Goal: Information Seeking & Learning: Learn about a topic

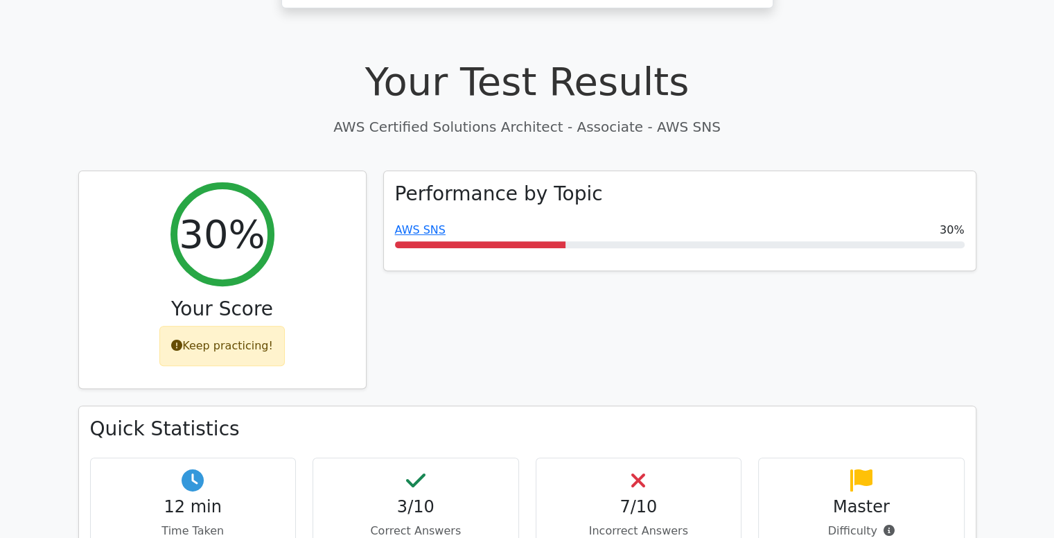
scroll to position [335, 0]
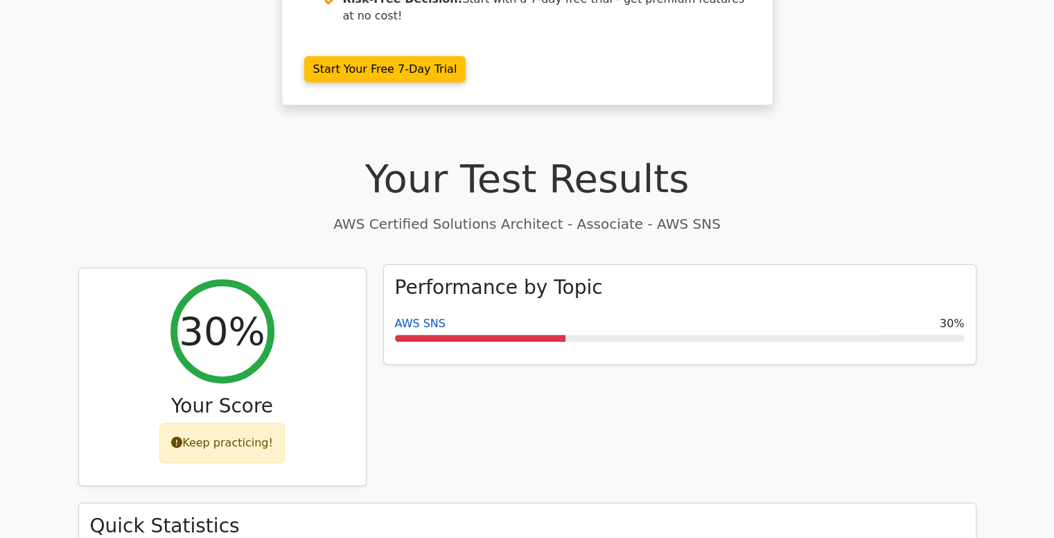
click at [421, 317] on link "AWS SNS" at bounding box center [420, 323] width 51 height 13
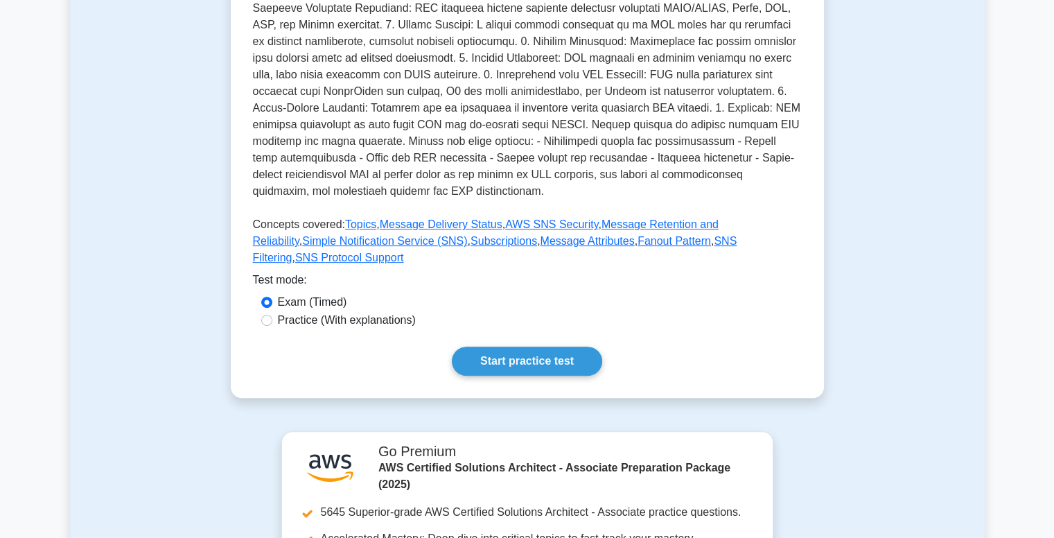
scroll to position [490, 0]
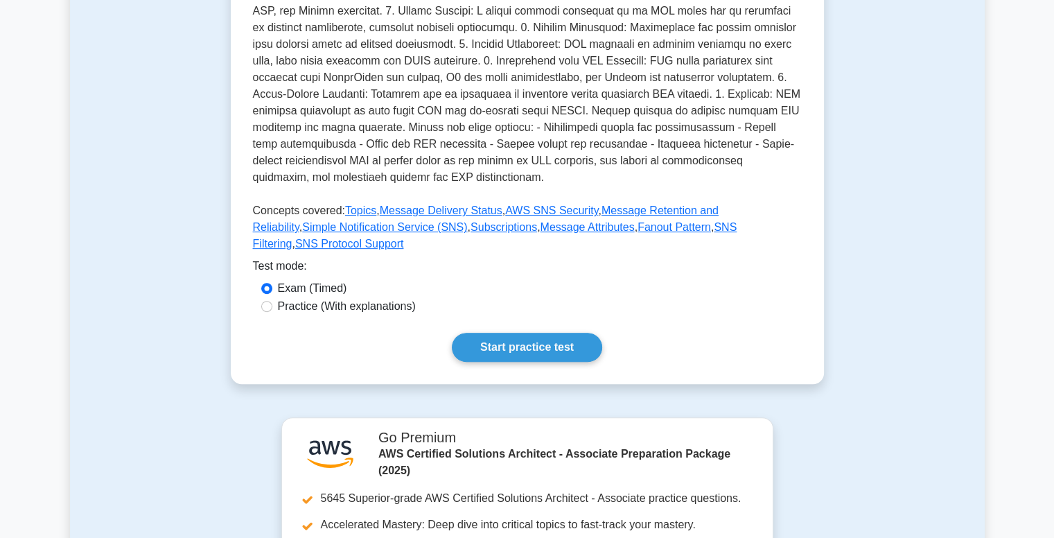
drag, startPoint x: 1063, startPoint y: 109, endPoint x: 1063, endPoint y: 273, distance: 163.5
click at [1053, 273] on html "Go Premium Hashini" at bounding box center [527, 296] width 1054 height 1572
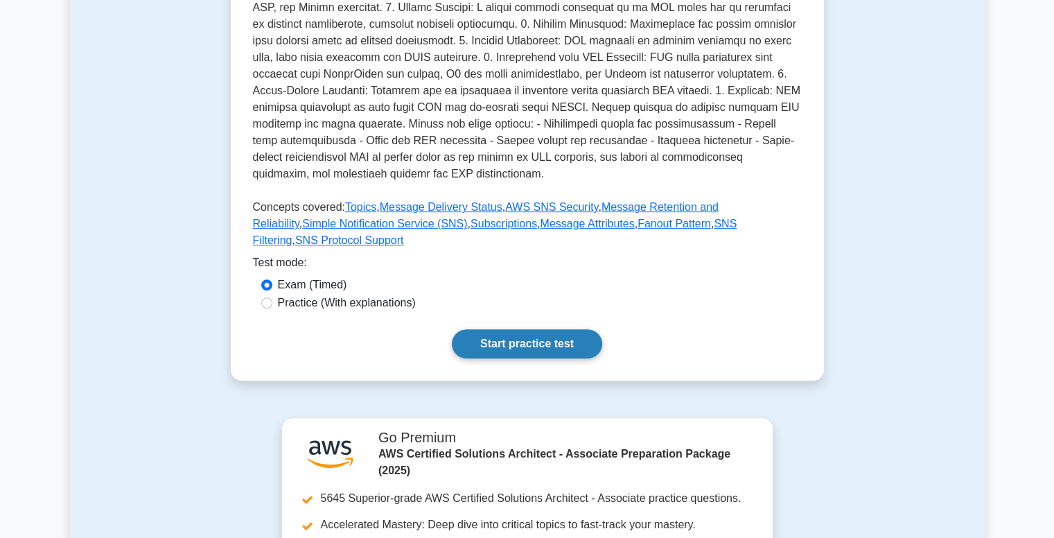
click at [525, 329] on link "Start practice test" at bounding box center [527, 343] width 150 height 29
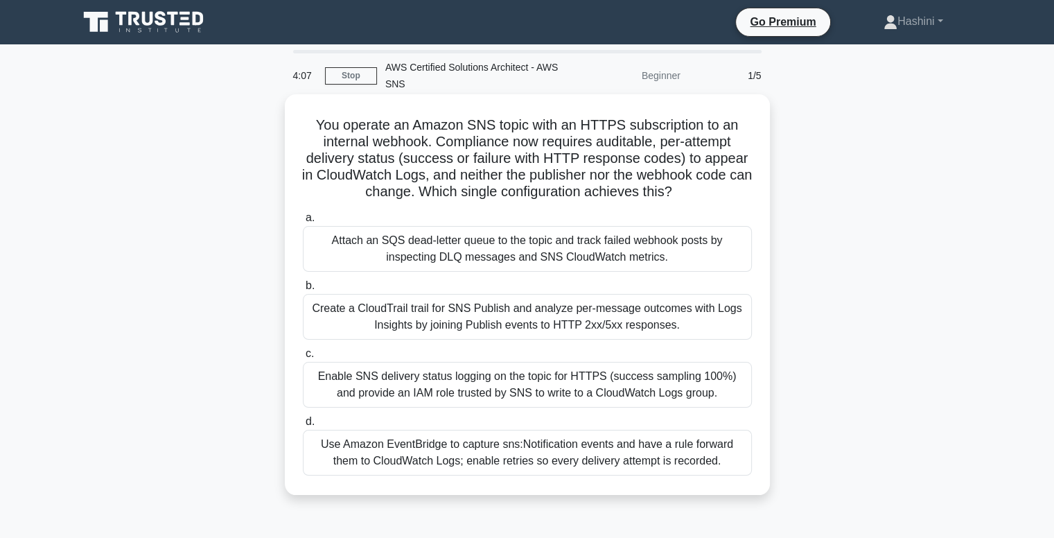
click at [508, 245] on div "Attach an SQS dead-letter queue to the topic and track failed webhook posts by …" at bounding box center [527, 249] width 449 height 46
click at [303, 222] on input "a. Attach an SQS dead-letter queue to the topic and track failed webhook posts …" at bounding box center [303, 217] width 0 height 9
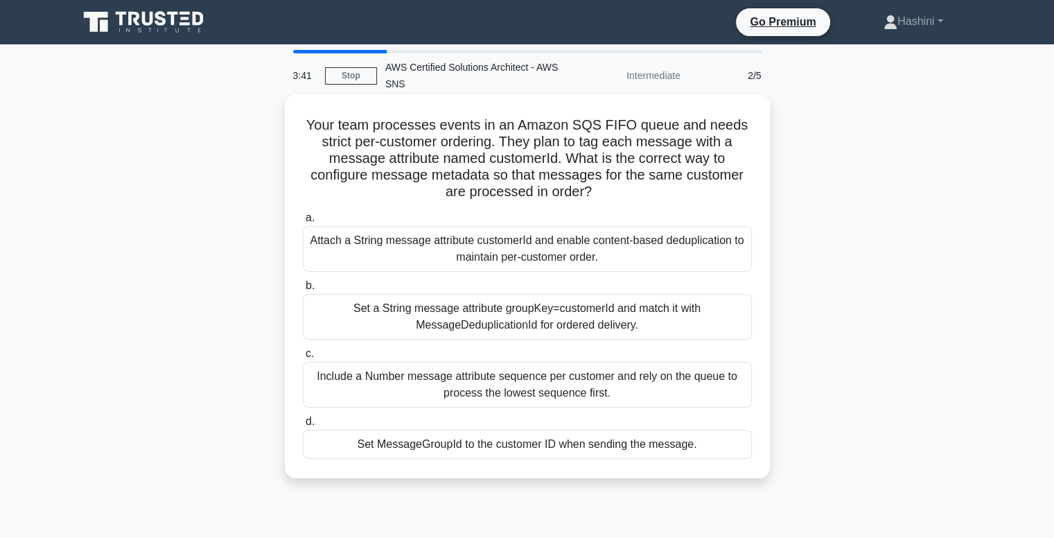
click at [551, 441] on div "Set MessageGroupId to the customer ID when sending the message." at bounding box center [527, 443] width 449 height 29
click at [303, 426] on input "d. Set MessageGroupId to the customer ID when sending the message." at bounding box center [303, 421] width 0 height 9
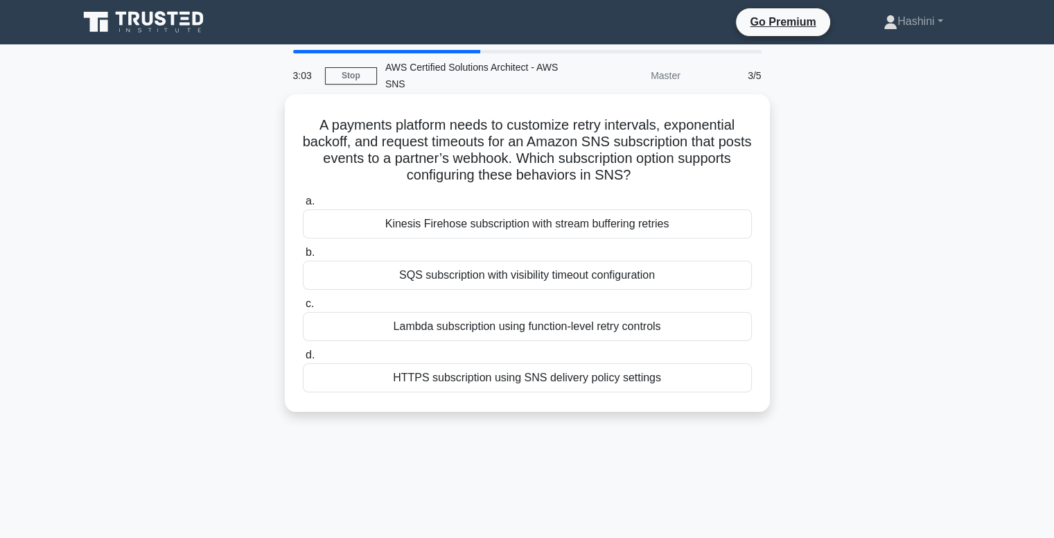
click at [651, 273] on div "SQS subscription with visibility timeout configuration" at bounding box center [527, 274] width 449 height 29
click at [303, 257] on input "b. SQS subscription with visibility timeout configuration" at bounding box center [303, 252] width 0 height 9
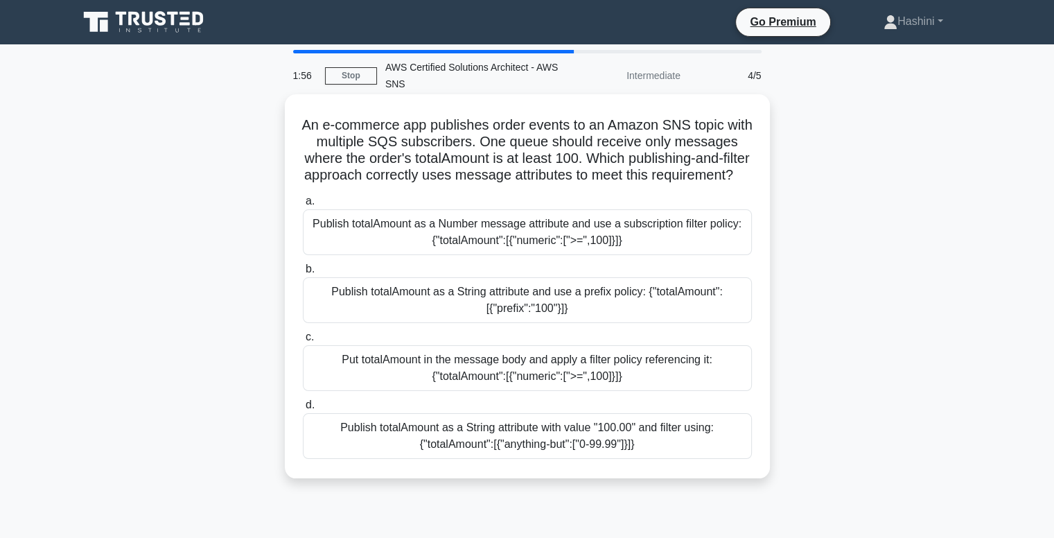
click at [689, 247] on div "Publish totalAmount as a Number message attribute and use a subscription filter…" at bounding box center [527, 232] width 449 height 46
click at [303, 206] on input "a. Publish totalAmount as a Number message attribute and use a subscription fil…" at bounding box center [303, 201] width 0 height 9
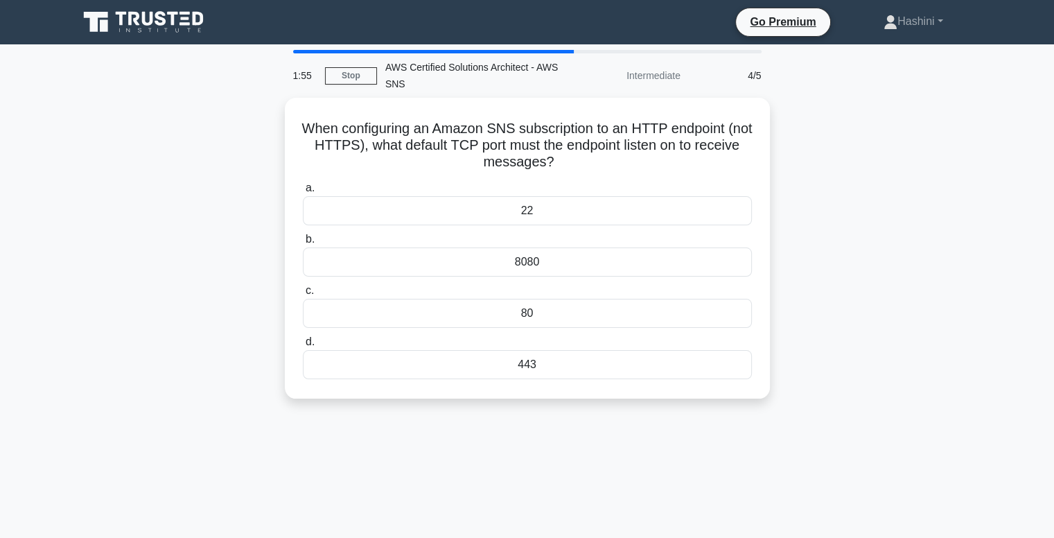
click at [862, 250] on div "When configuring an Amazon SNS subscription to an HTTP endpoint (not HTTPS), wh…" at bounding box center [527, 256] width 914 height 317
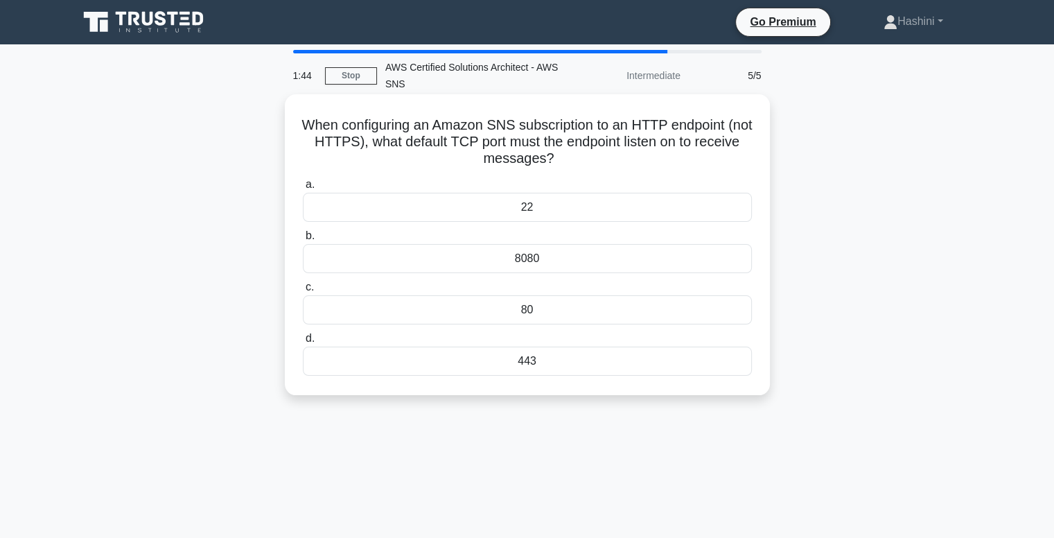
drag, startPoint x: 862, startPoint y: 250, endPoint x: 668, endPoint y: 232, distance: 194.8
click at [668, 232] on div "When configuring an Amazon SNS subscription to an HTTP endpoint (not HTTPS), wh…" at bounding box center [527, 256] width 914 height 317
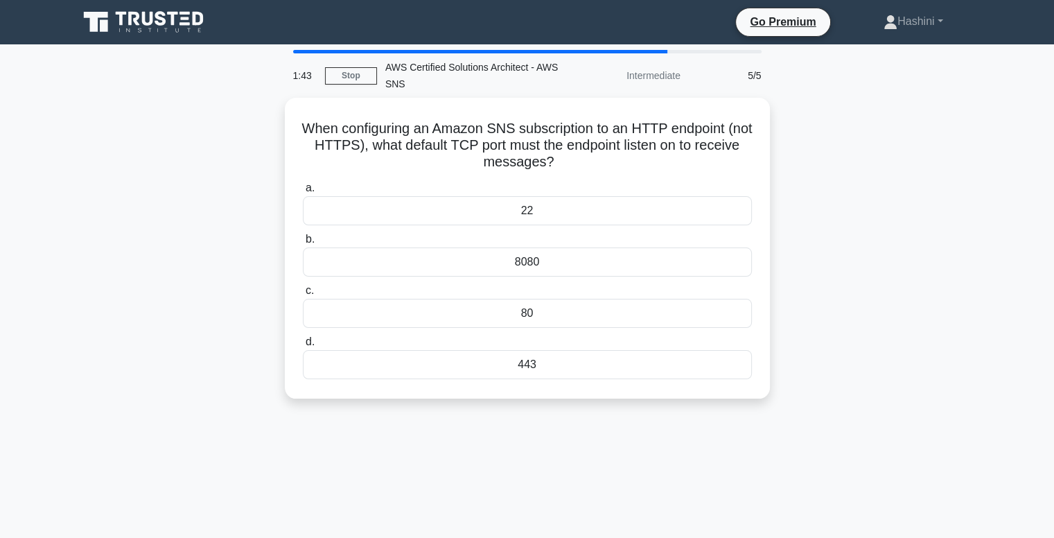
click at [835, 227] on div "When configuring an Amazon SNS subscription to an HTTP endpoint (not HTTPS), wh…" at bounding box center [527, 256] width 914 height 317
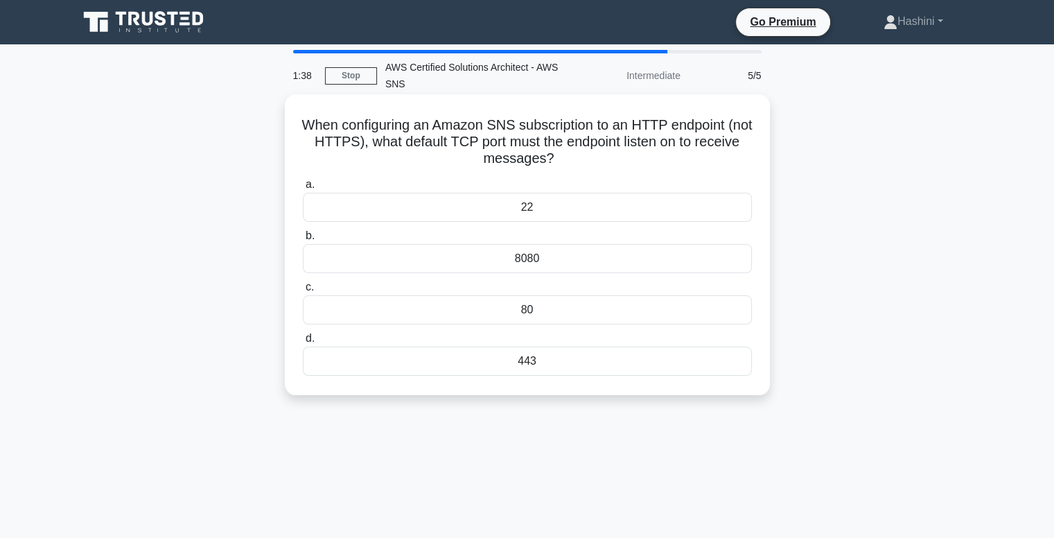
click at [628, 206] on div "22" at bounding box center [527, 207] width 449 height 29
click at [303, 189] on input "a. 22" at bounding box center [303, 184] width 0 height 9
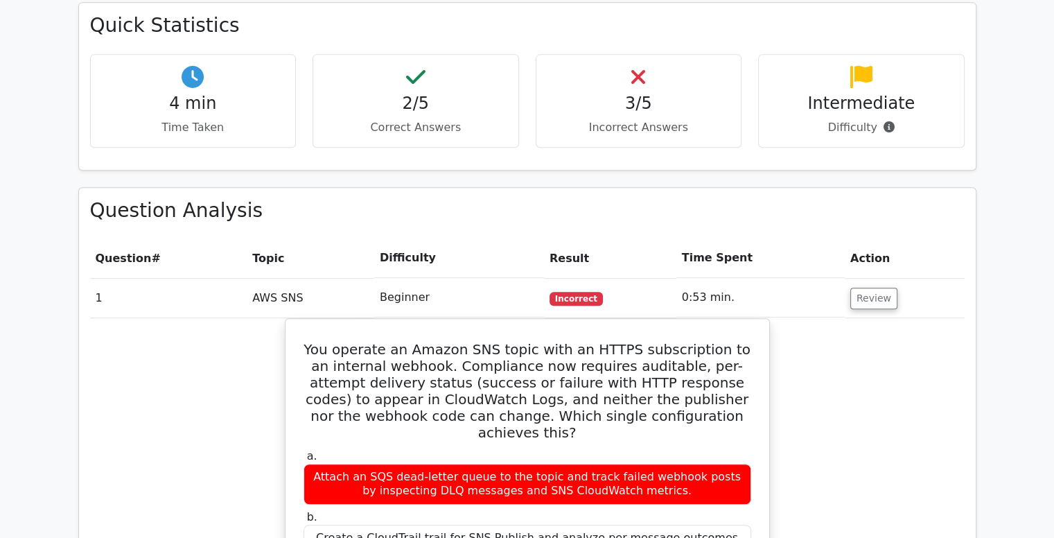
scroll to position [804, 0]
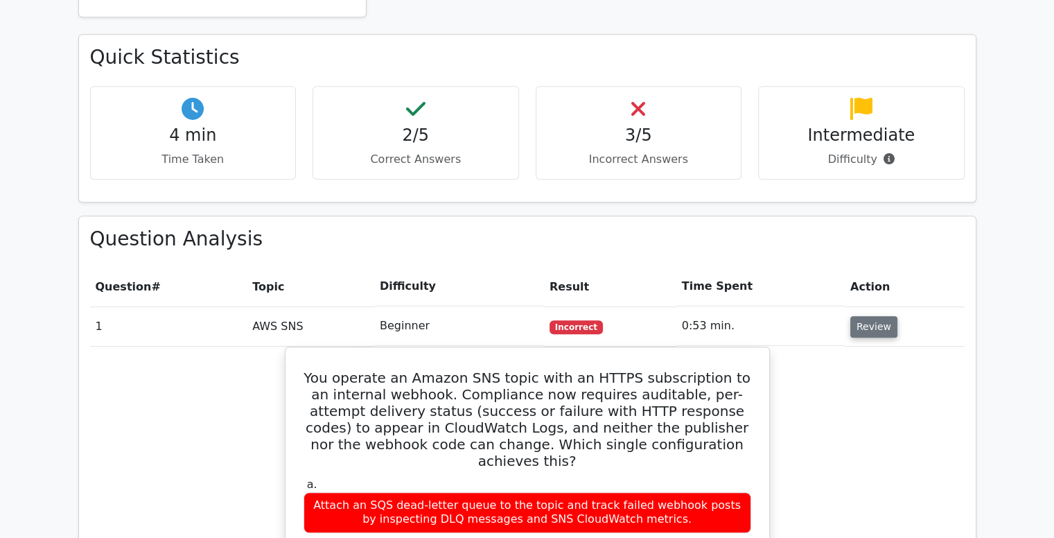
click at [872, 316] on button "Review" at bounding box center [873, 326] width 47 height 21
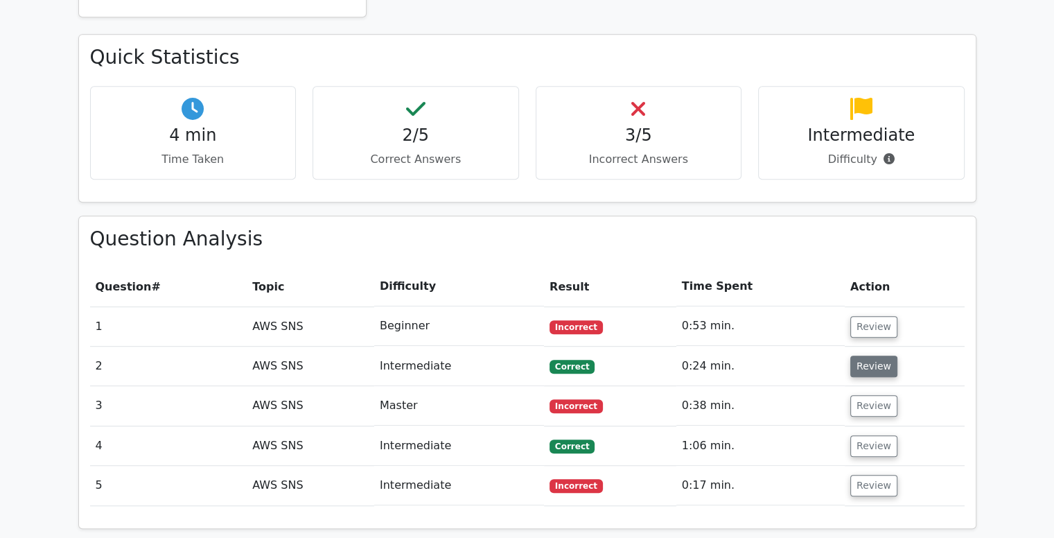
click at [884, 355] on button "Review" at bounding box center [873, 365] width 47 height 21
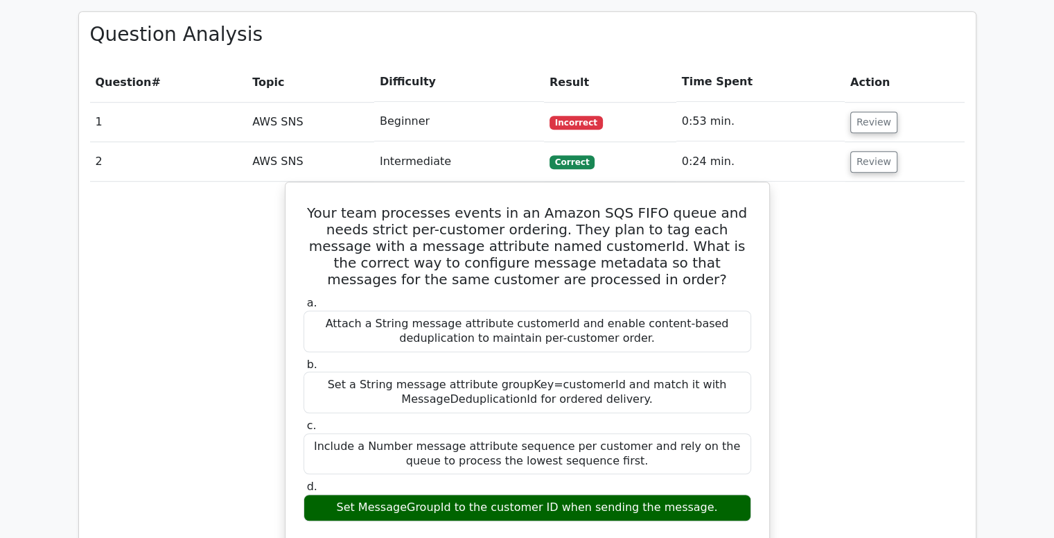
scroll to position [1005, 0]
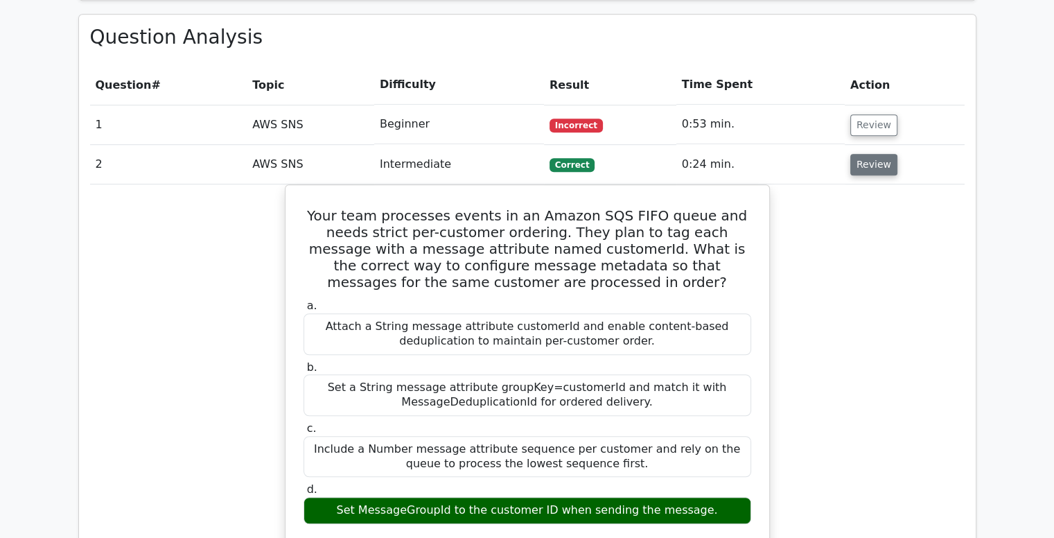
click at [873, 154] on button "Review" at bounding box center [873, 164] width 47 height 21
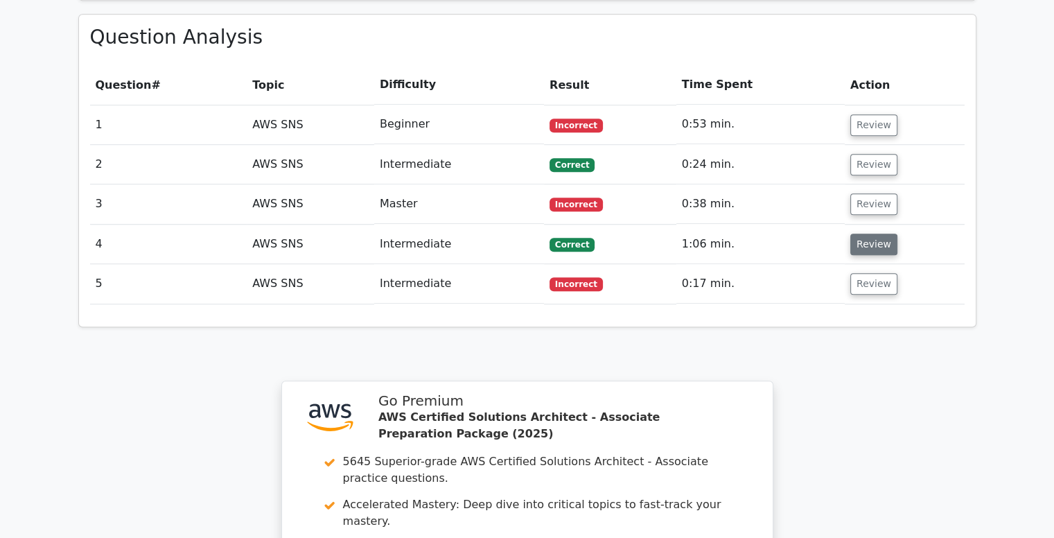
click at [871, 233] on button "Review" at bounding box center [873, 243] width 47 height 21
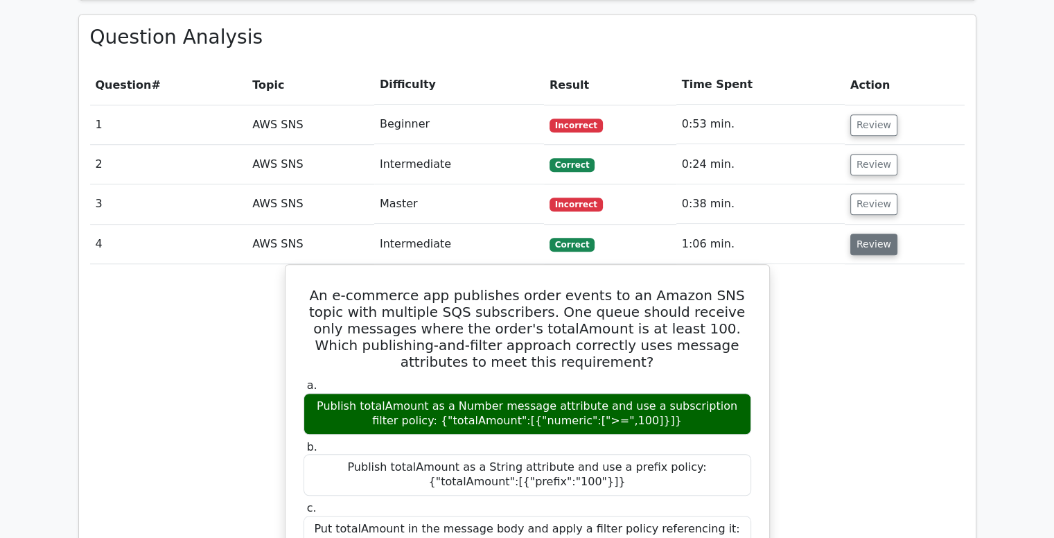
click at [871, 233] on button "Review" at bounding box center [873, 243] width 47 height 21
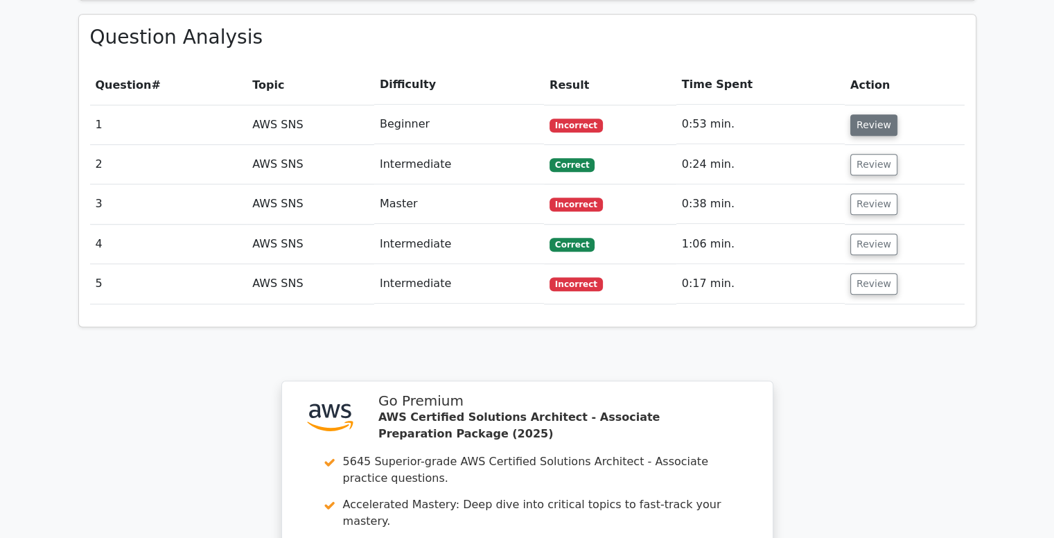
click at [866, 114] on button "Review" at bounding box center [873, 124] width 47 height 21
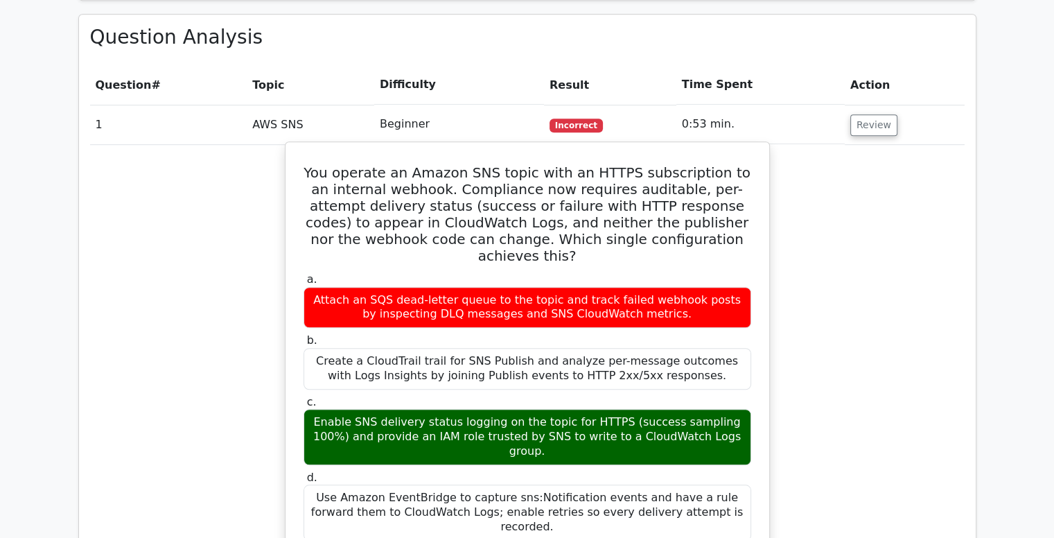
drag, startPoint x: 866, startPoint y: 62, endPoint x: 576, endPoint y: 159, distance: 305.8
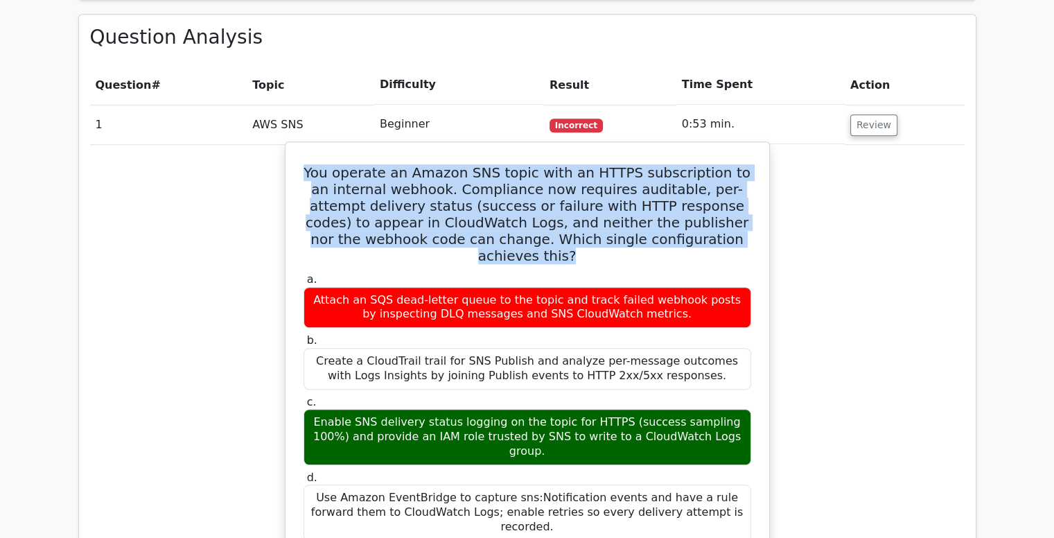
drag, startPoint x: 313, startPoint y: 99, endPoint x: 715, endPoint y: 169, distance: 407.8
click at [715, 169] on h5 "You operate an Amazon SNS topic with an HTTPS subscription to an internal webho…" at bounding box center [527, 214] width 450 height 100
copy h5 "You operate an Amazon SNS topic with an HTTPS subscription to an internal webho…"
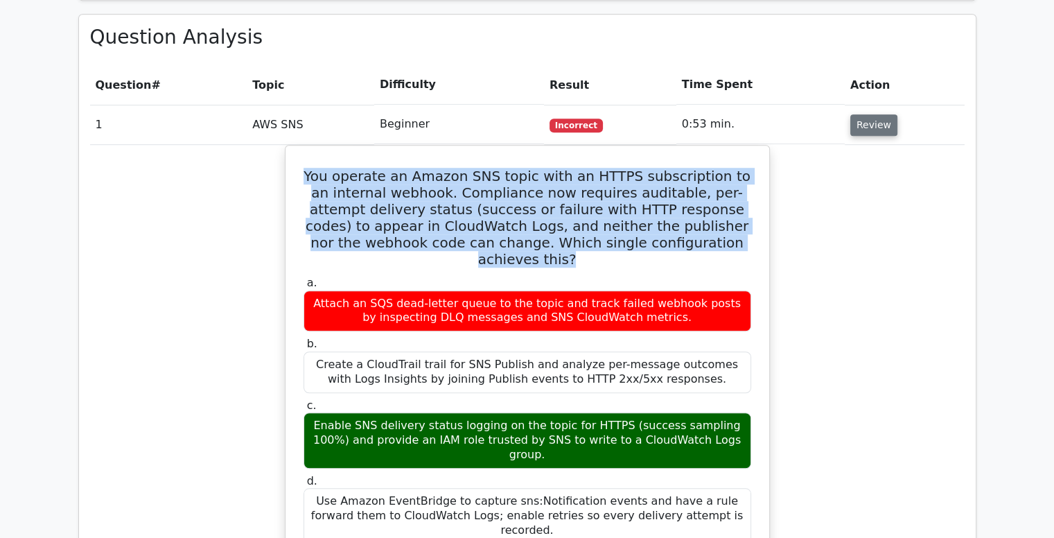
click at [884, 114] on button "Review" at bounding box center [873, 124] width 47 height 21
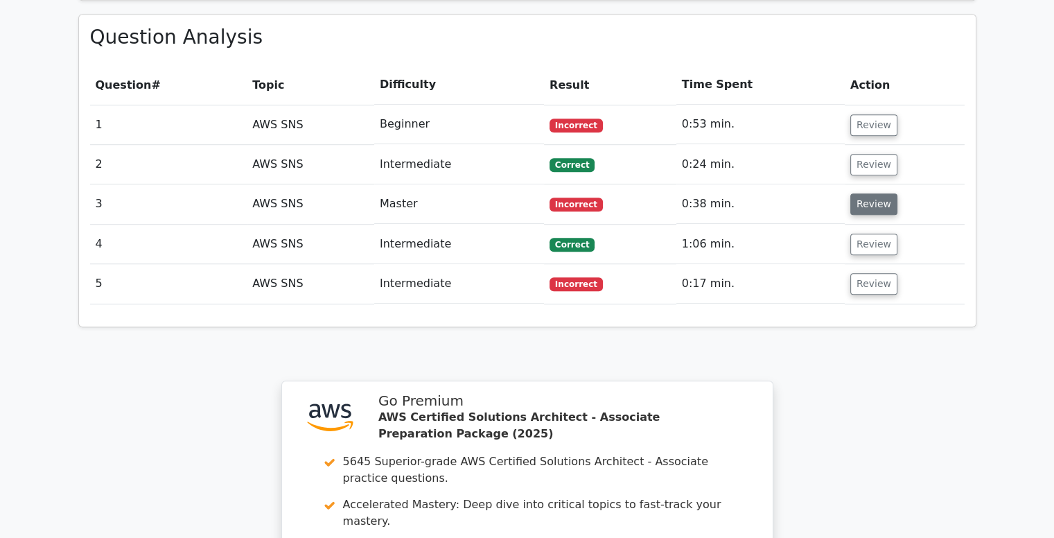
click at [865, 193] on button "Review" at bounding box center [873, 203] width 47 height 21
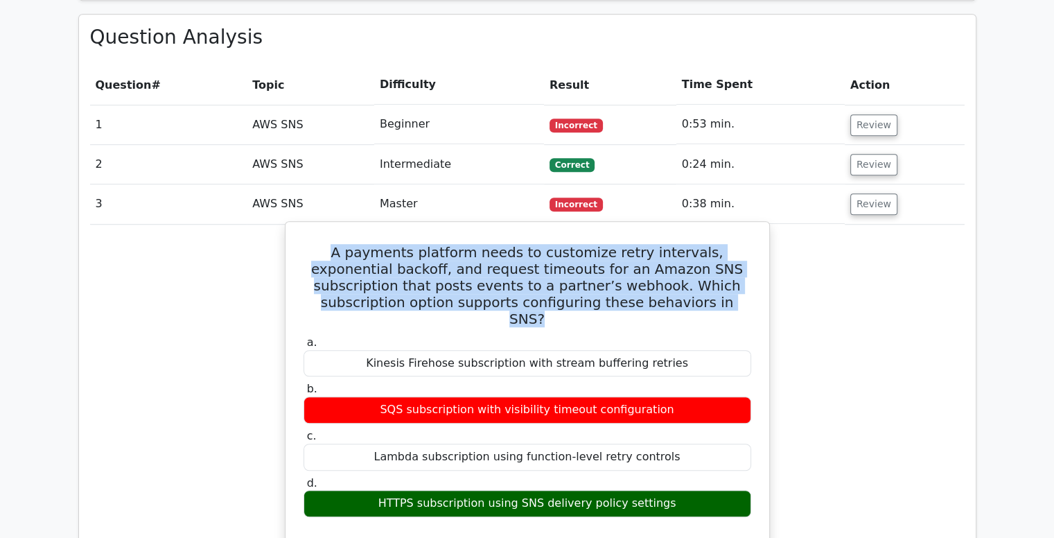
drag, startPoint x: 681, startPoint y: 235, endPoint x: 290, endPoint y: 181, distance: 394.3
copy h5 "A payments platform needs to customize retry intervals, exponential backoff, an…"
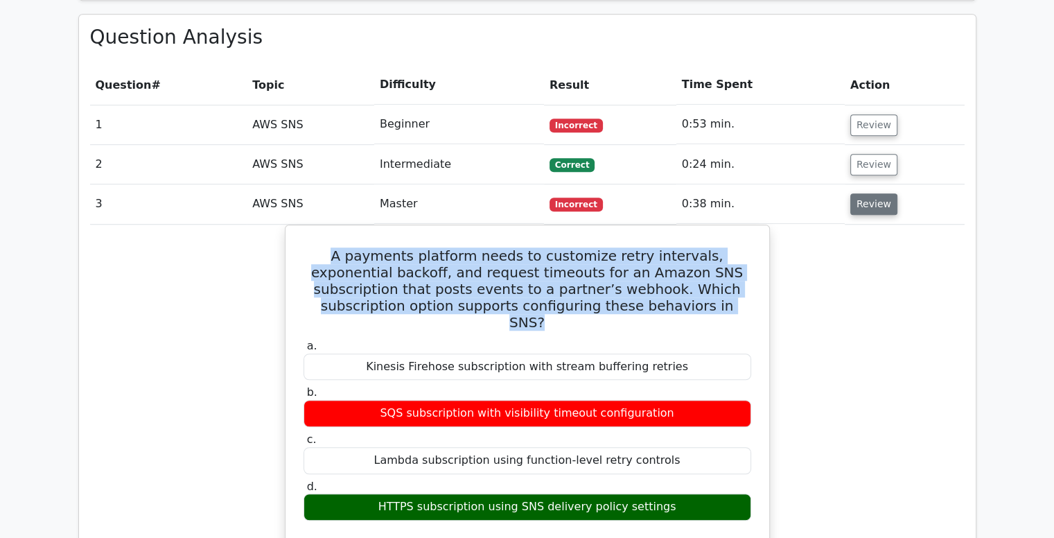
click at [869, 193] on button "Review" at bounding box center [873, 203] width 47 height 21
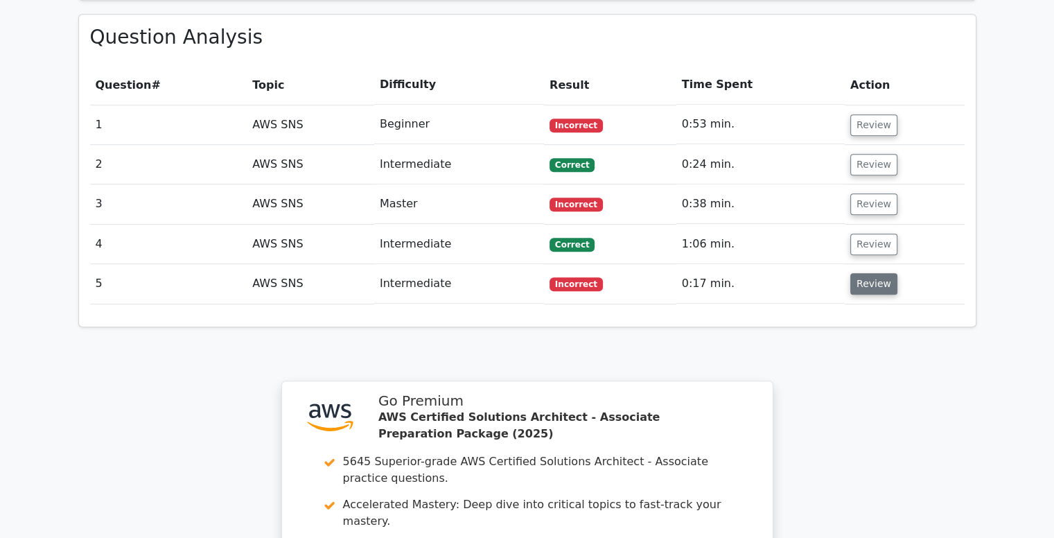
click at [870, 273] on button "Review" at bounding box center [873, 283] width 47 height 21
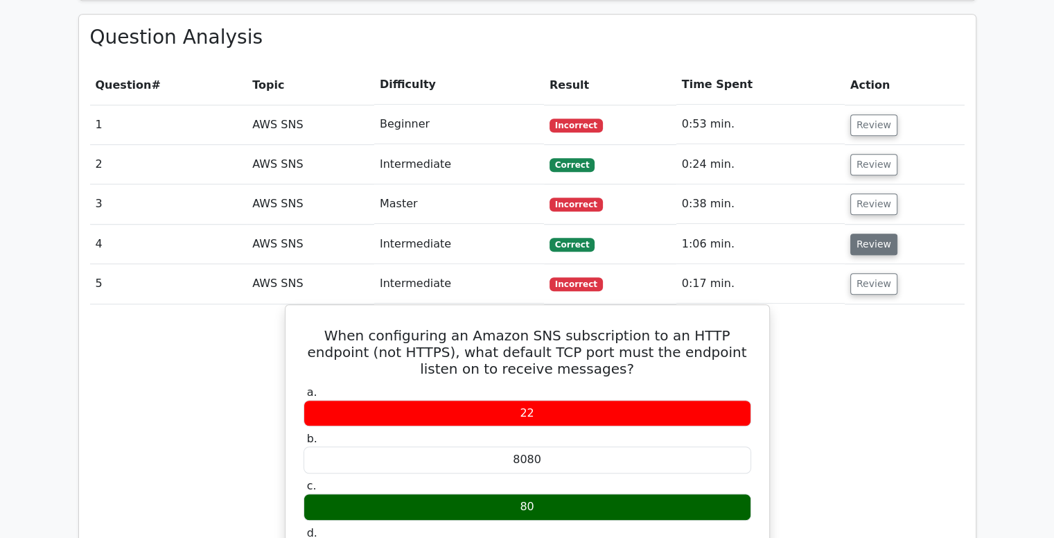
click at [873, 233] on button "Review" at bounding box center [873, 243] width 47 height 21
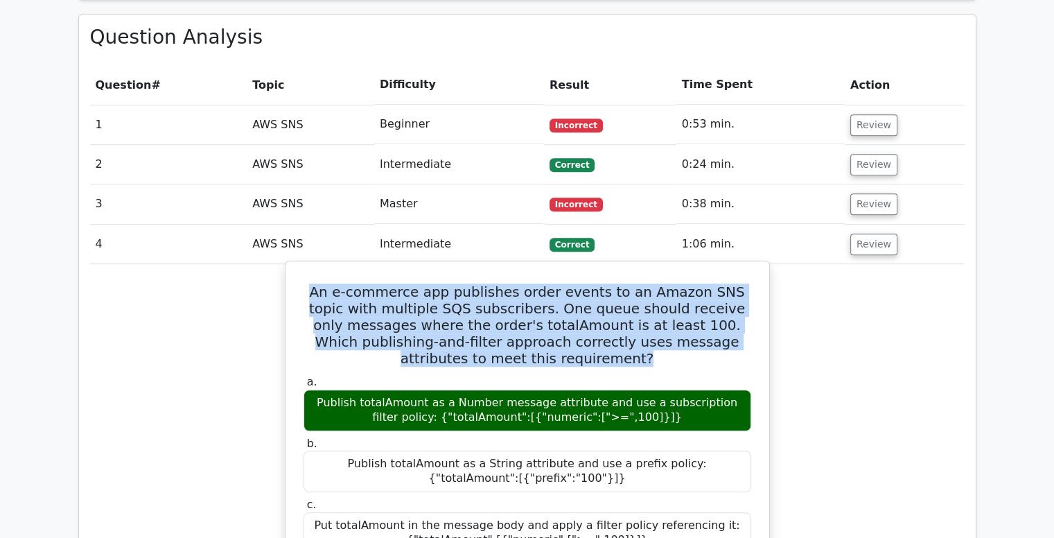
drag, startPoint x: 609, startPoint y: 286, endPoint x: 308, endPoint y: 213, distance: 309.3
click at [308, 283] on h5 "An e-commerce app publishes order events to an Amazon SNS topic with multiple S…" at bounding box center [527, 324] width 450 height 83
copy h5 "An e-commerce app publishes order events to an Amazon SNS topic with multiple S…"
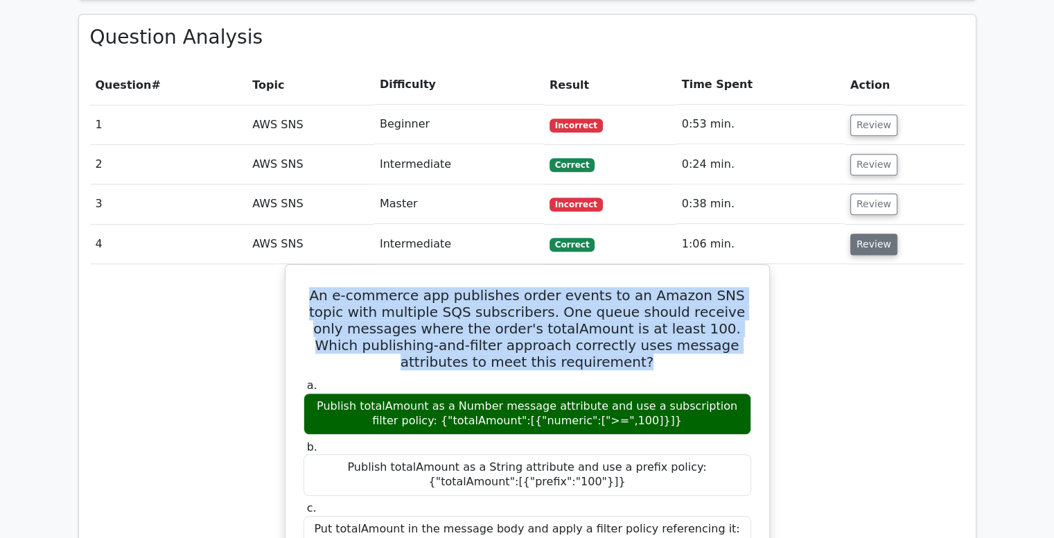
click at [871, 233] on button "Review" at bounding box center [873, 243] width 47 height 21
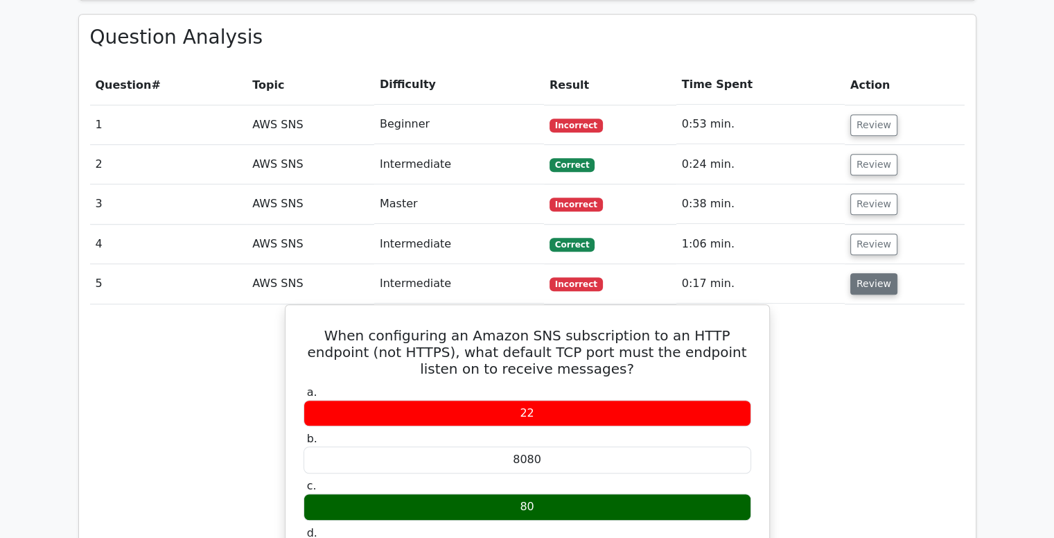
click at [873, 273] on button "Review" at bounding box center [873, 283] width 47 height 21
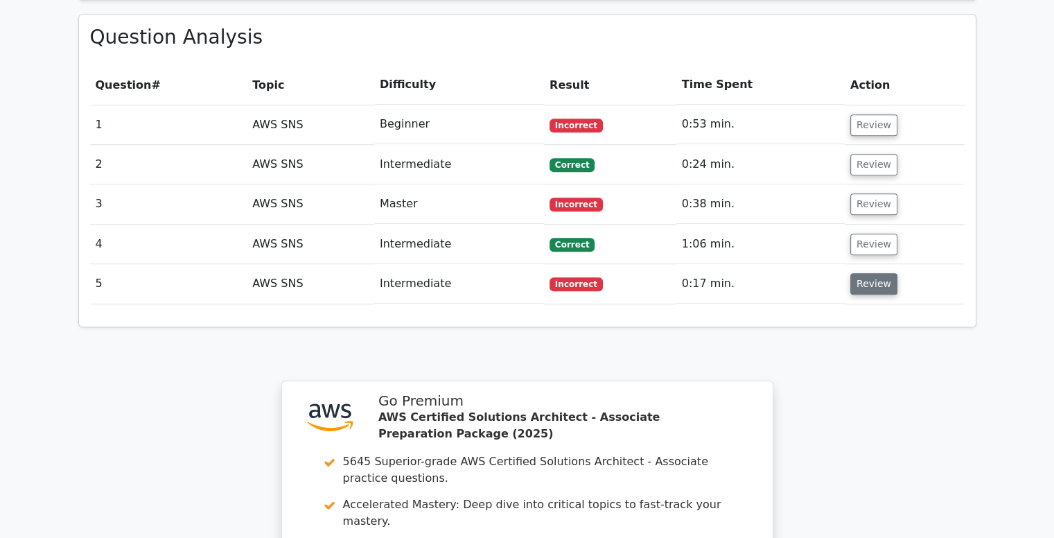
click at [873, 273] on button "Review" at bounding box center [873, 283] width 47 height 21
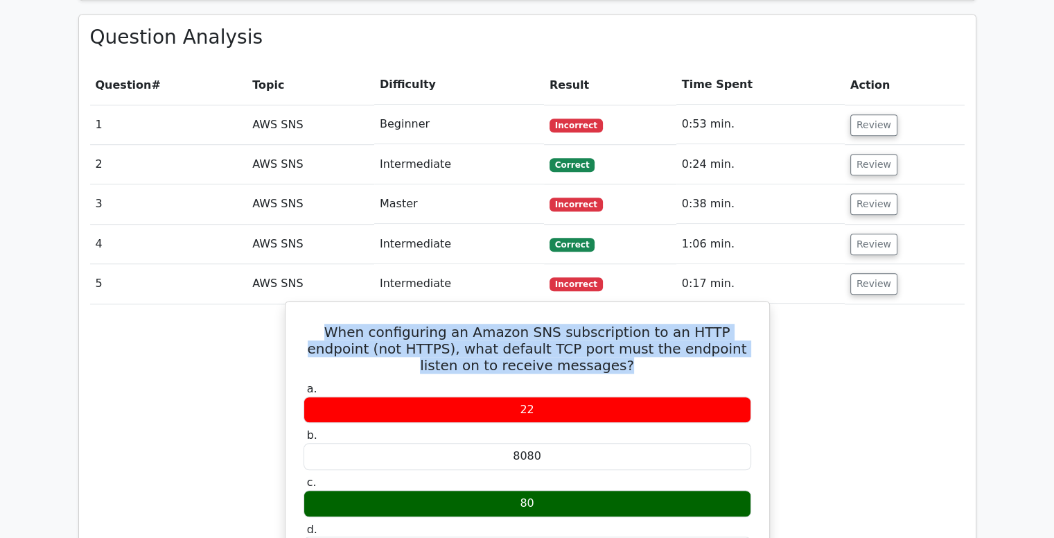
drag, startPoint x: 592, startPoint y: 301, endPoint x: 306, endPoint y: 265, distance: 287.7
click at [306, 323] on h5 "When configuring an Amazon SNS subscription to an HTTP endpoint (not HTTPS), wh…" at bounding box center [527, 348] width 450 height 50
copy h5 "When configuring an Amazon SNS subscription to an HTTP endpoint (not HTTPS), wh…"
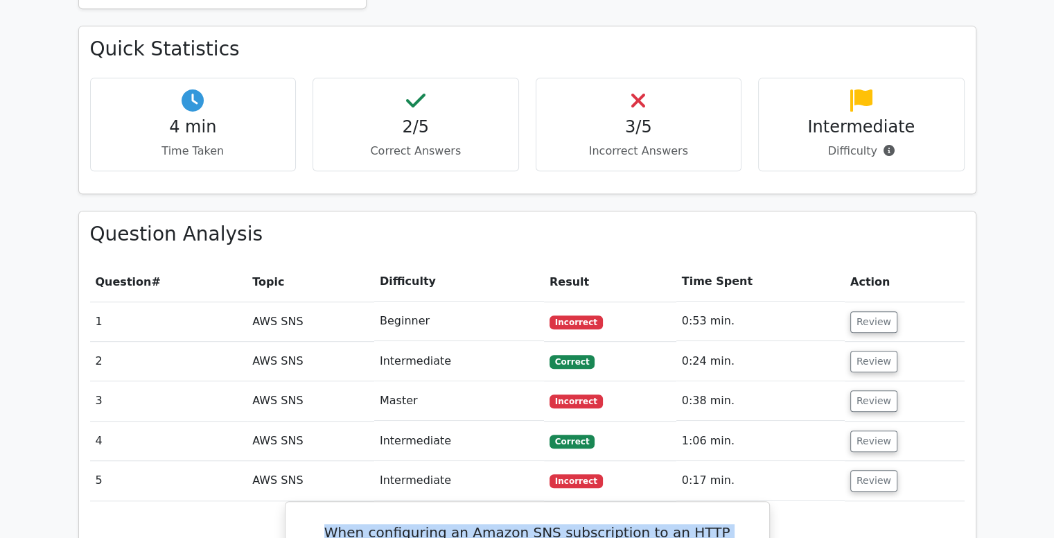
scroll to position [815, 0]
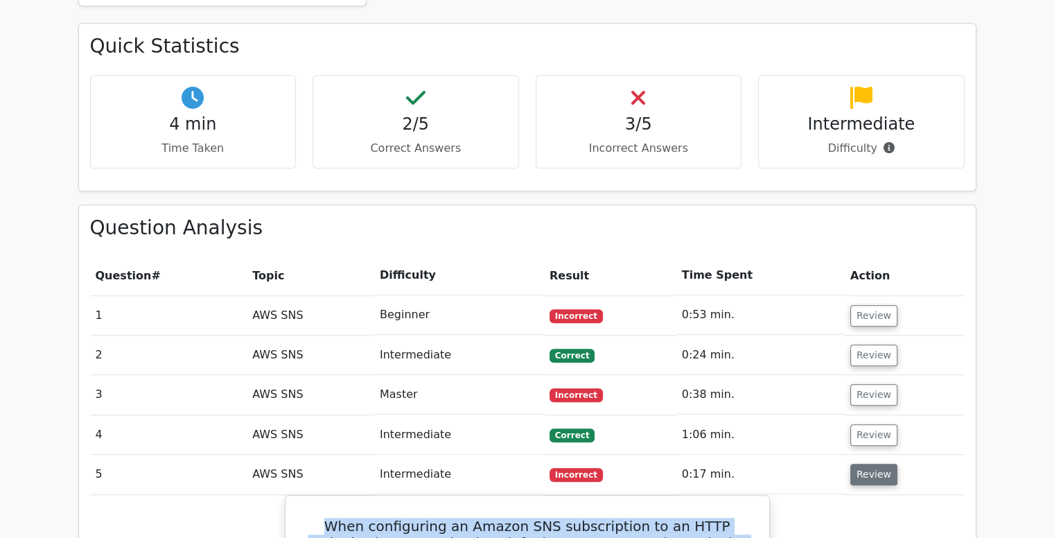
click at [867, 463] on button "Review" at bounding box center [873, 473] width 47 height 21
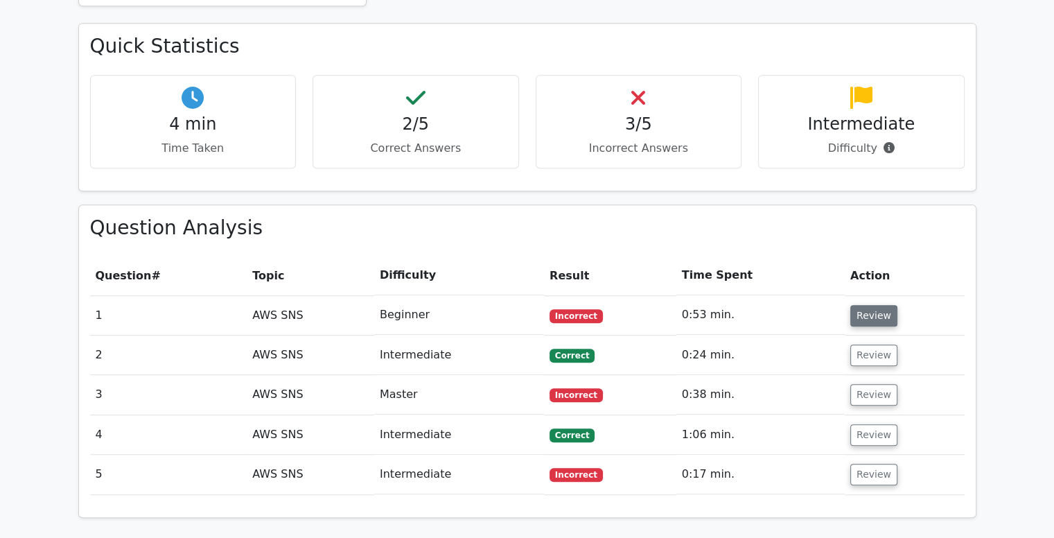
click at [871, 305] on button "Review" at bounding box center [873, 315] width 47 height 21
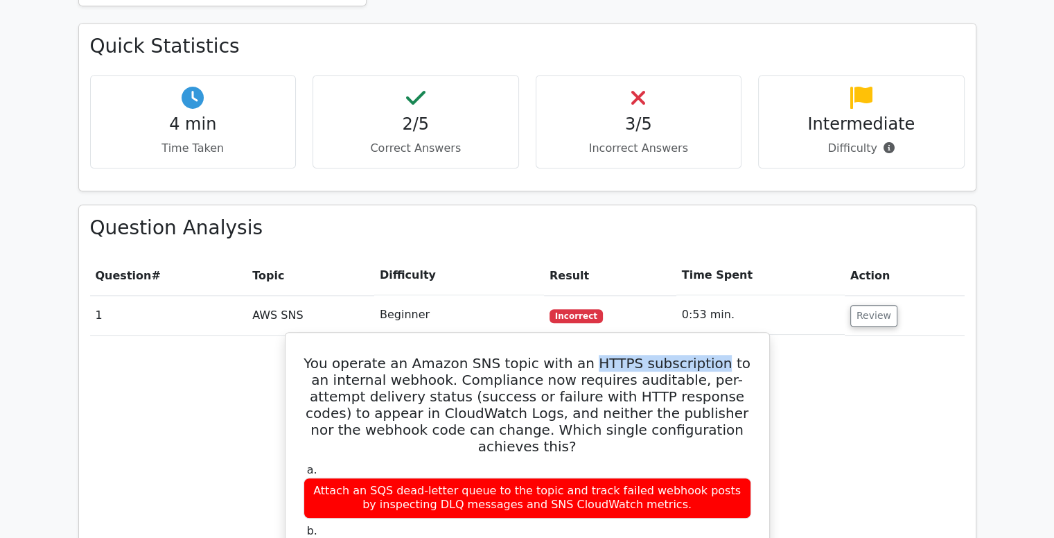
drag, startPoint x: 585, startPoint y: 294, endPoint x: 701, endPoint y: 290, distance: 115.8
click at [701, 355] on h5 "You operate an Amazon SNS topic with an HTTPS subscription to an internal webho…" at bounding box center [527, 405] width 450 height 100
copy h5 "HTTPS subscription"
drag, startPoint x: 317, startPoint y: 311, endPoint x: 427, endPoint y: 308, distance: 110.2
click at [427, 355] on h5 "You operate an Amazon SNS topic with an HTTPS subscription to an internal webho…" at bounding box center [527, 405] width 450 height 100
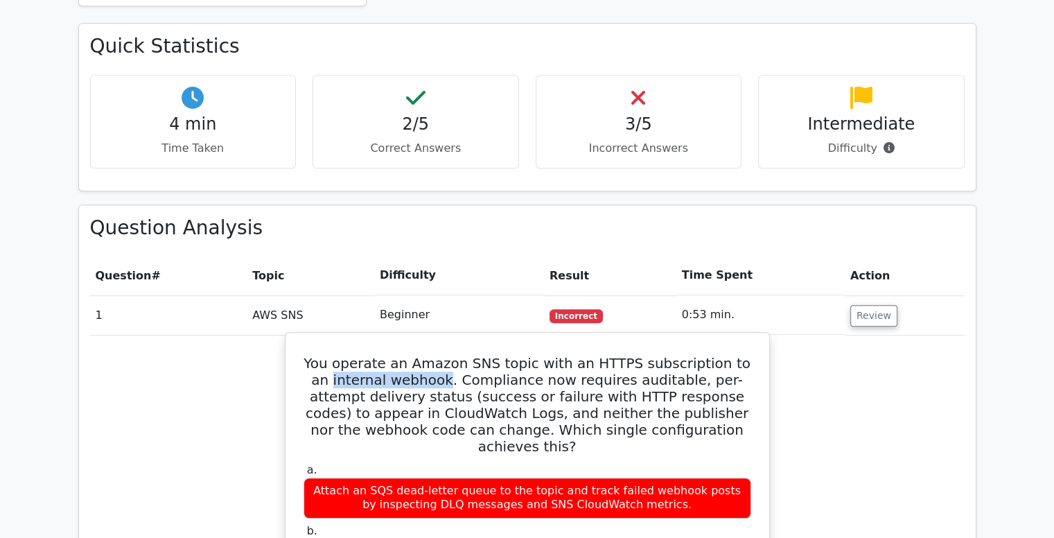
copy h5 "internal webhook"
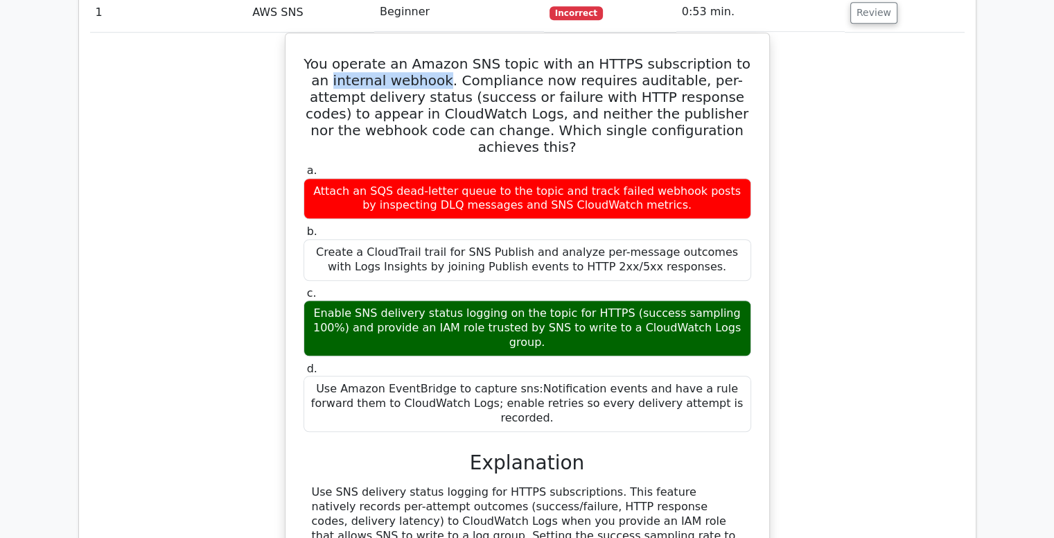
scroll to position [1138, 0]
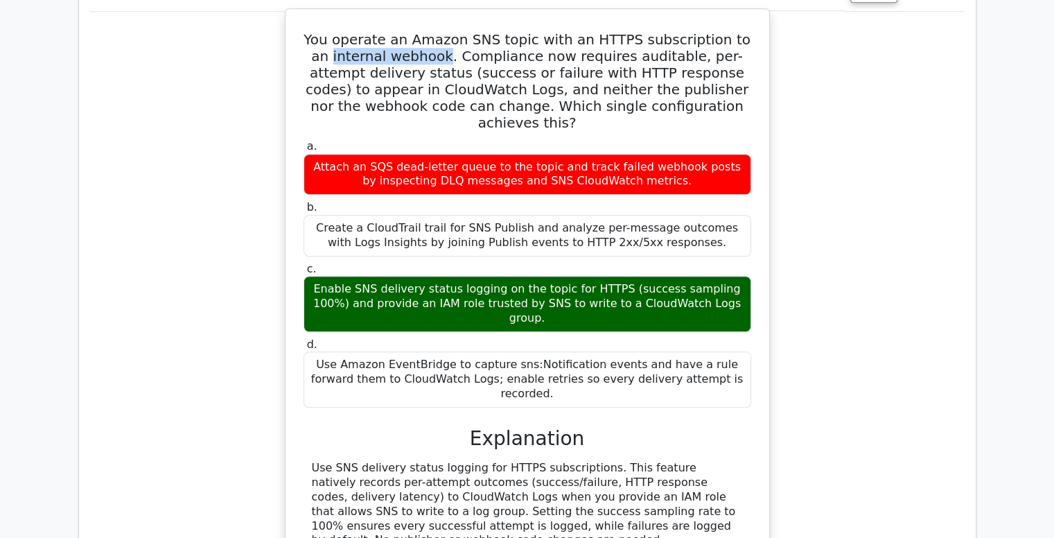
drag, startPoint x: 320, startPoint y: 205, endPoint x: 733, endPoint y: 217, distance: 413.0
click at [733, 276] on div "Enable SNS delivery status logging on the topic for HTTPS (success sampling 100…" at bounding box center [526, 303] width 447 height 55
copy div "Enable SNS delivery status logging on the topic for HTTPS (success sampling 100…"
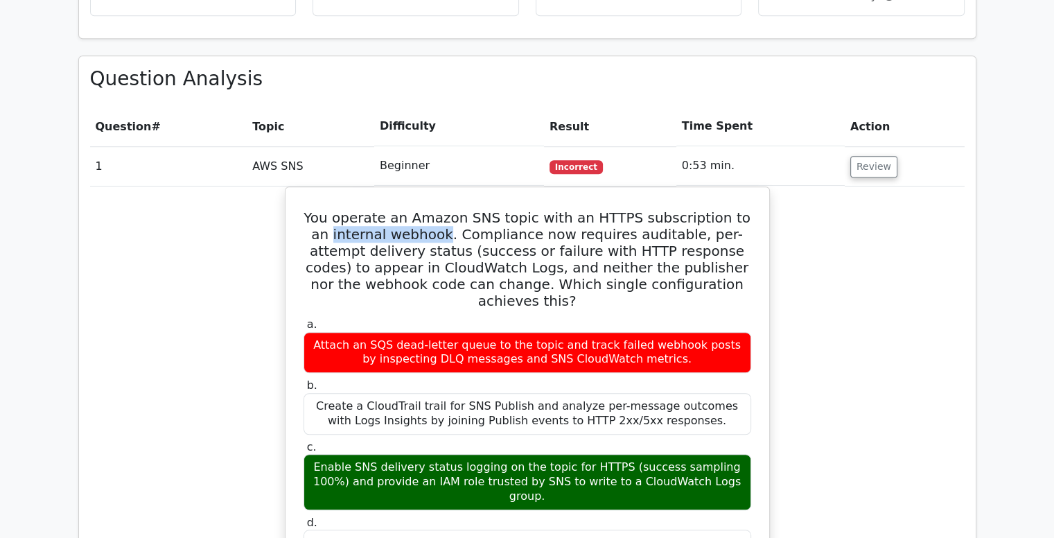
scroll to position [970, 0]
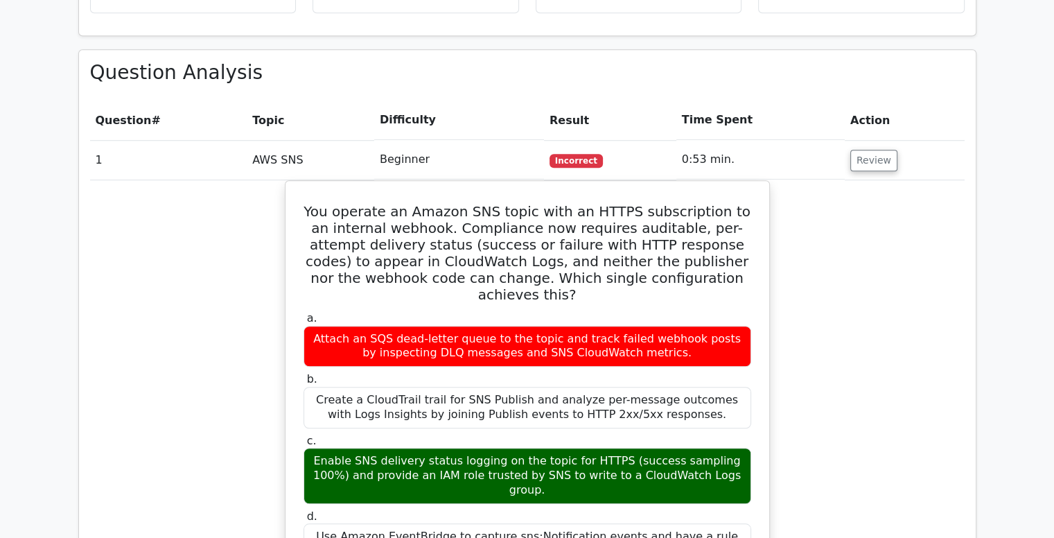
click at [872, 150] on button "Review" at bounding box center [873, 160] width 47 height 21
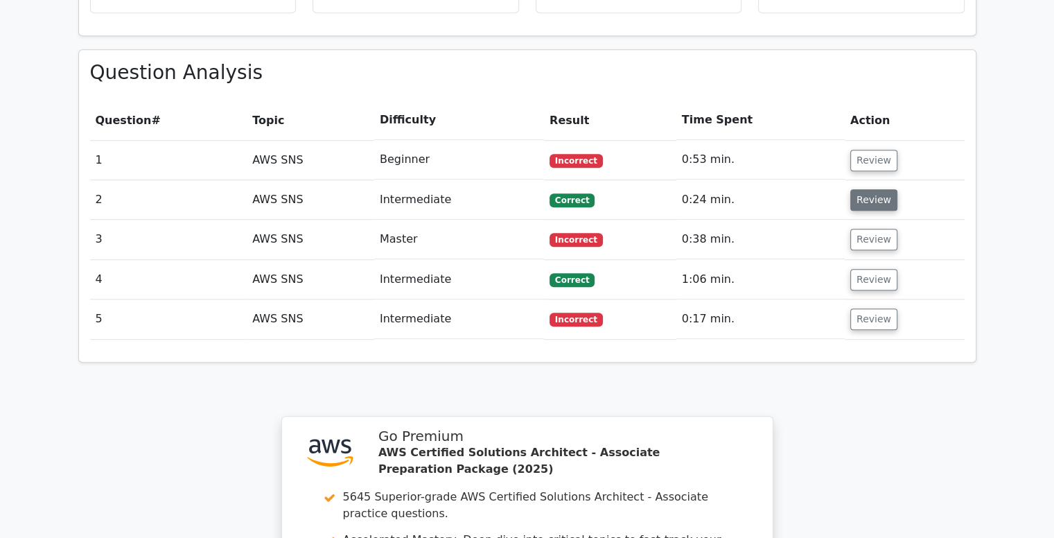
click at [870, 189] on button "Review" at bounding box center [873, 199] width 47 height 21
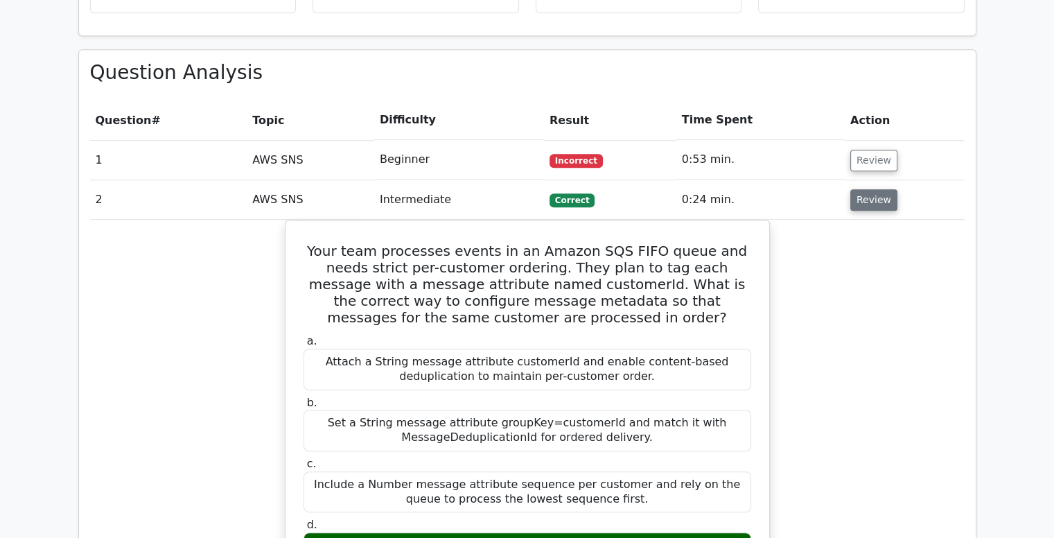
click at [870, 189] on button "Review" at bounding box center [873, 199] width 47 height 21
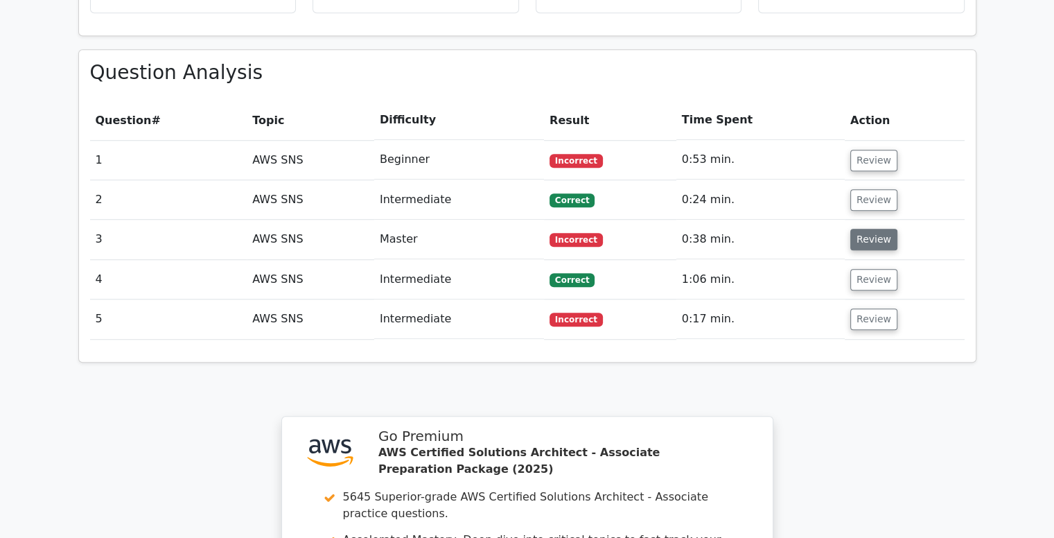
click at [868, 229] on button "Review" at bounding box center [873, 239] width 47 height 21
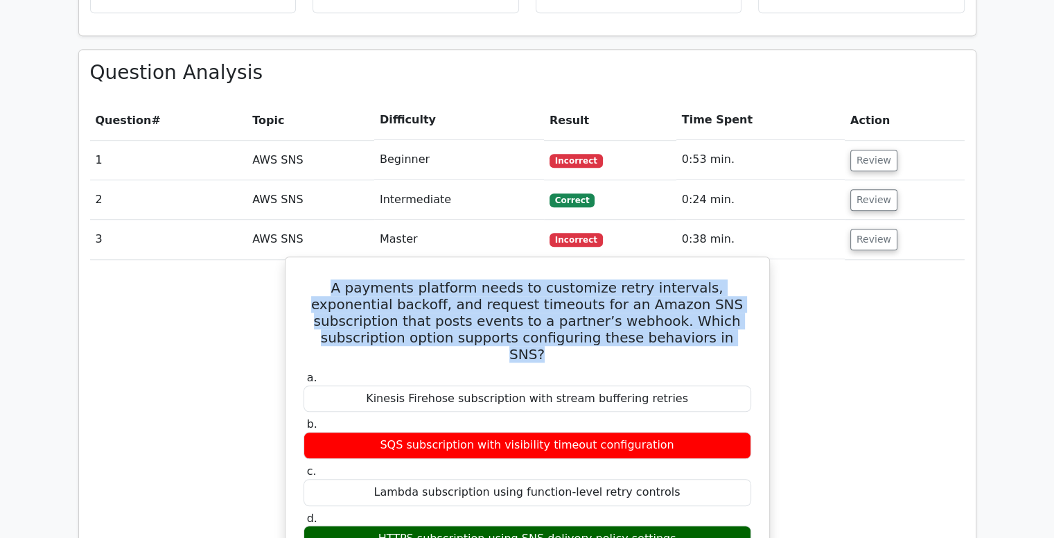
drag, startPoint x: 668, startPoint y: 269, endPoint x: 302, endPoint y: 220, distance: 369.1
click at [302, 279] on h5 "A payments platform needs to customize retry intervals, exponential backoff, an…" at bounding box center [527, 320] width 450 height 83
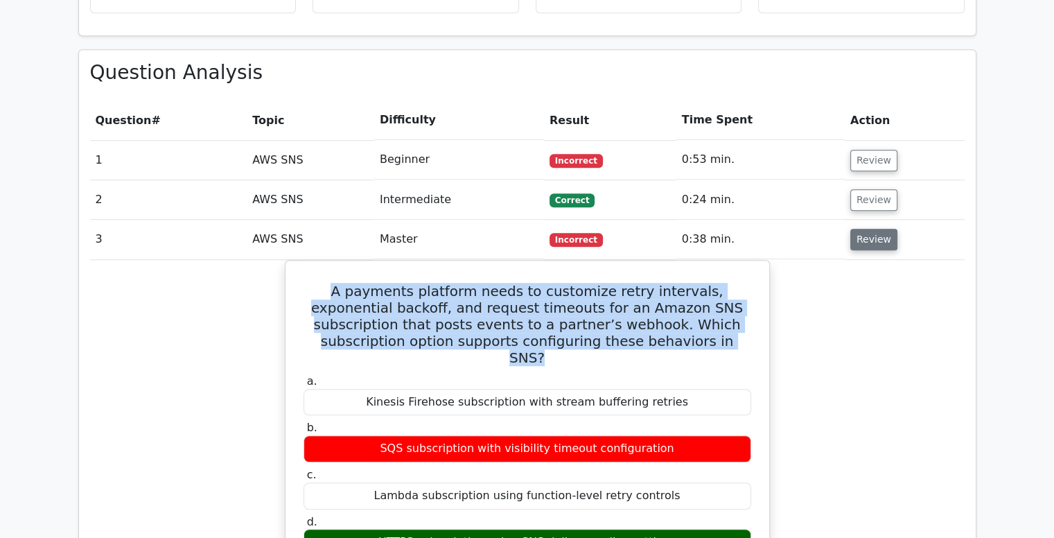
click at [858, 229] on button "Review" at bounding box center [873, 239] width 47 height 21
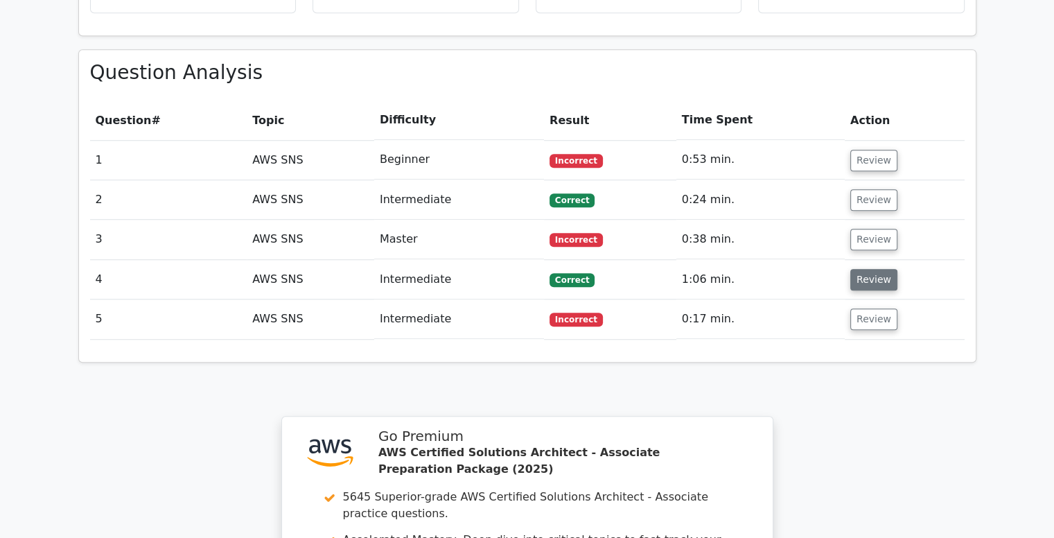
click at [858, 269] on button "Review" at bounding box center [873, 279] width 47 height 21
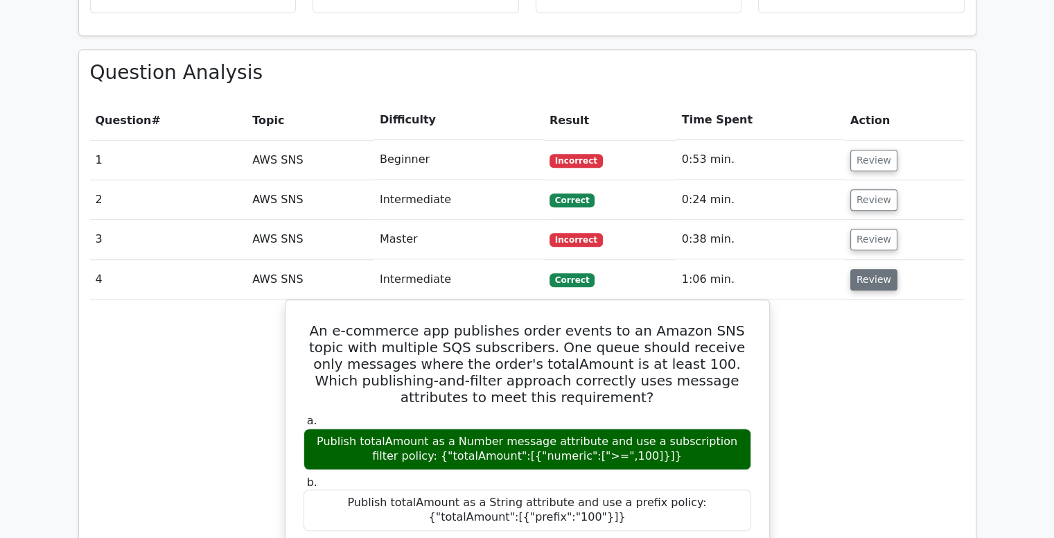
click at [875, 269] on button "Review" at bounding box center [873, 279] width 47 height 21
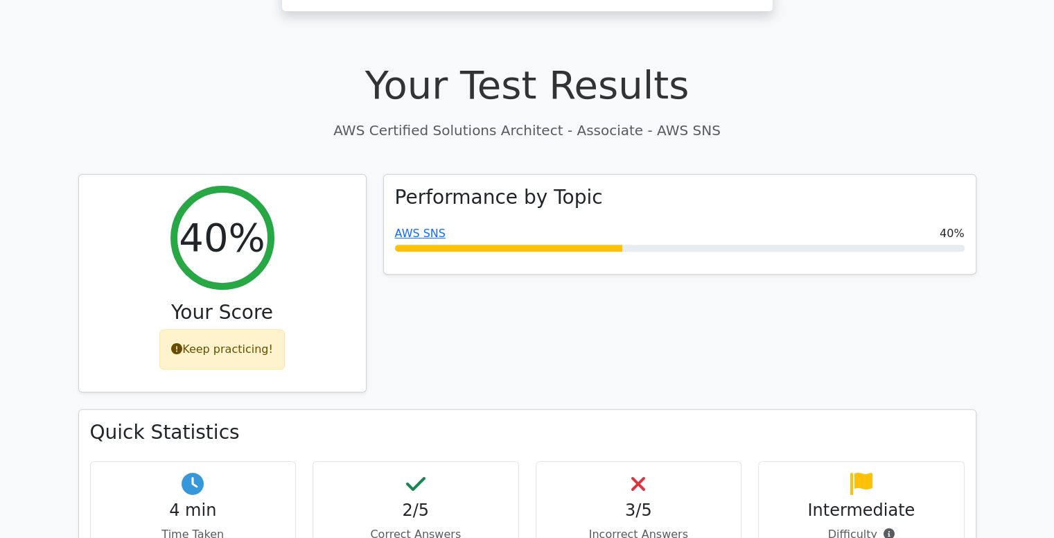
scroll to position [389, 0]
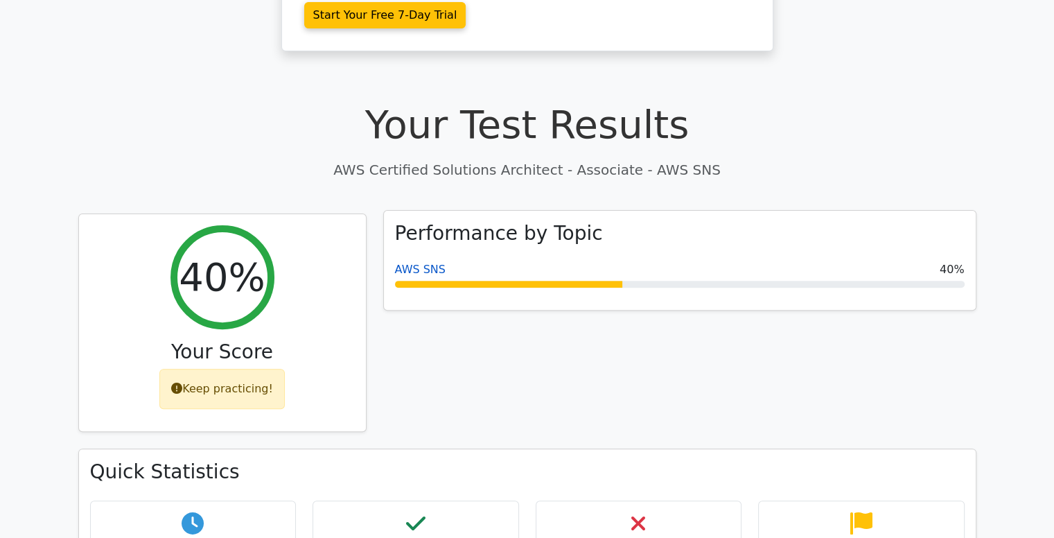
click at [422, 263] on link "AWS SNS" at bounding box center [420, 269] width 51 height 13
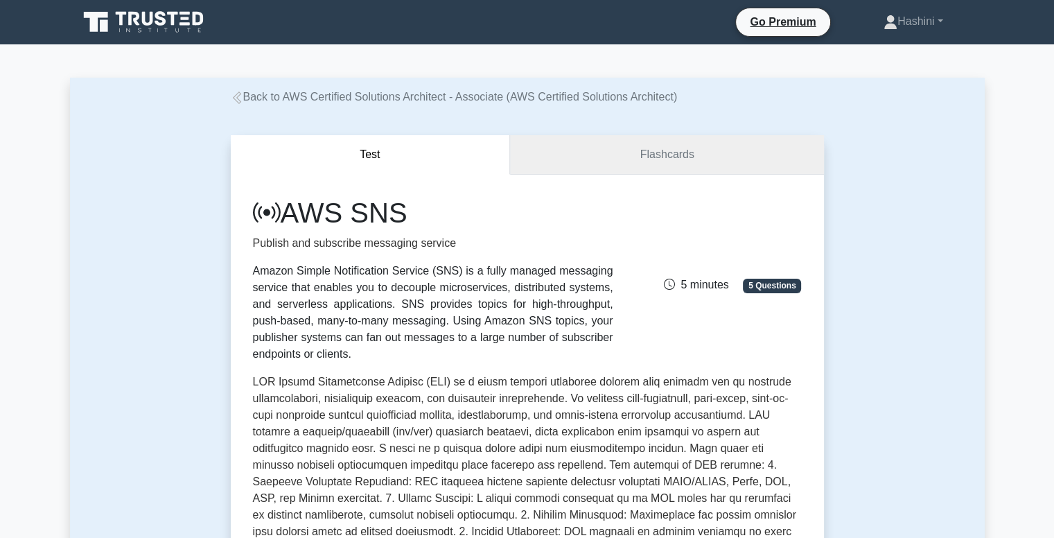
click at [569, 141] on link "Flashcards" at bounding box center [666, 154] width 313 height 39
